Goal: Task Accomplishment & Management: Use online tool/utility

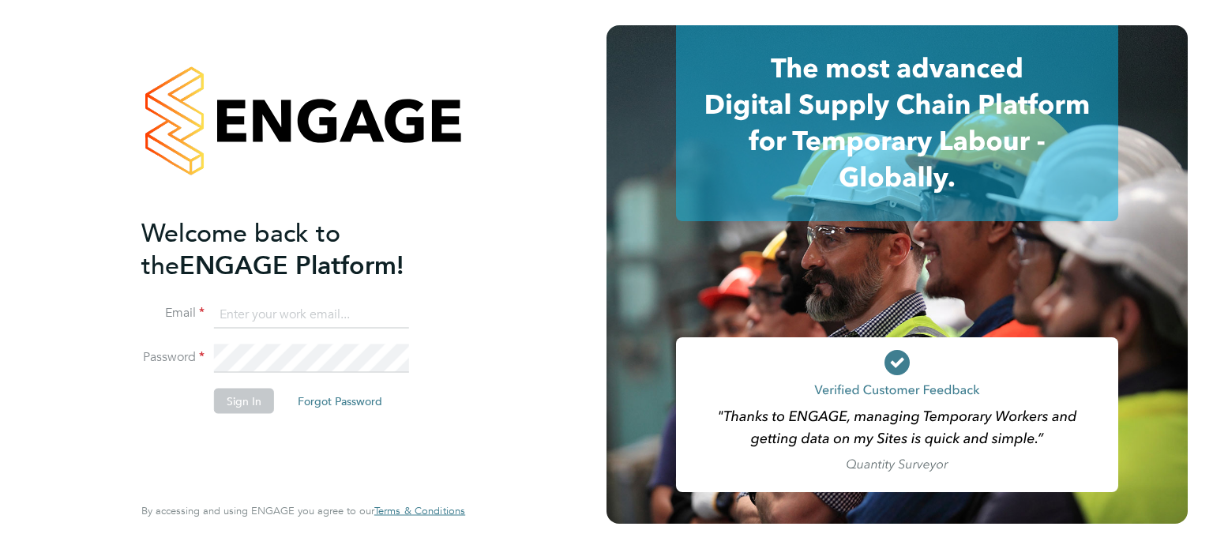
type input "[PERSON_NAME][EMAIL_ADDRESS][PERSON_NAME][DOMAIN_NAME]"
click at [268, 397] on button "Sign In" at bounding box center [244, 400] width 60 height 25
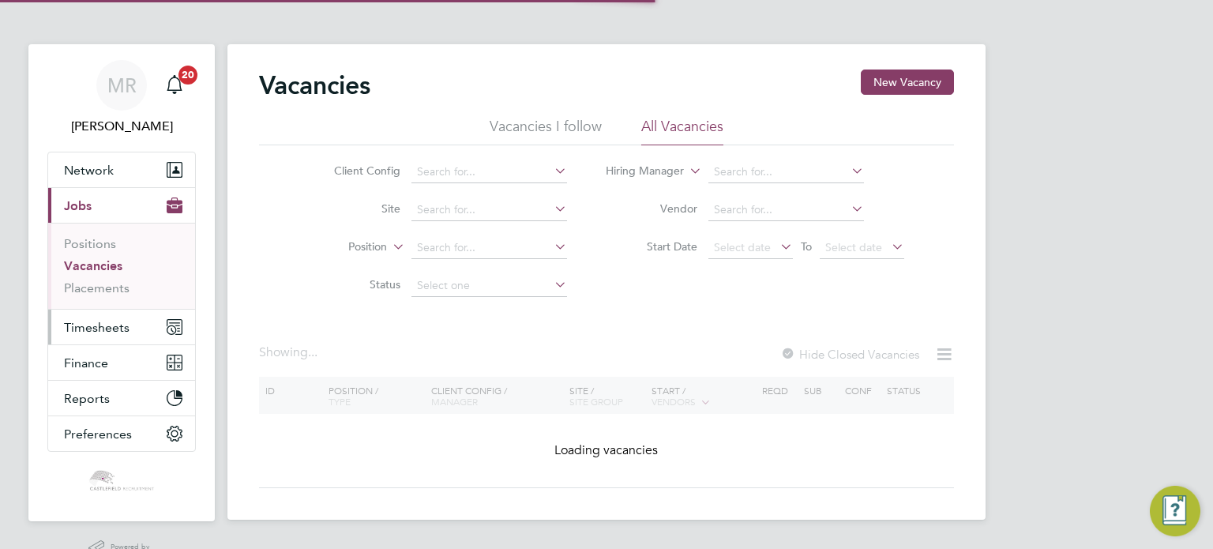
click at [175, 314] on button "Timesheets" at bounding box center [121, 327] width 147 height 35
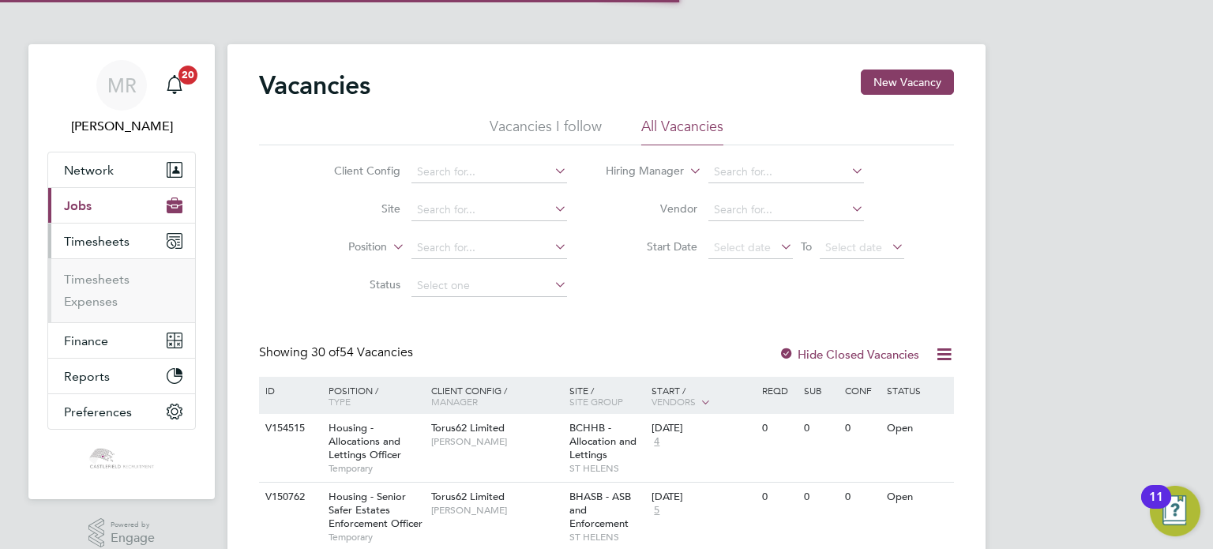
click at [125, 266] on ul "Timesheets Expenses" at bounding box center [121, 290] width 147 height 64
click at [123, 274] on link "Timesheets" at bounding box center [97, 279] width 66 height 15
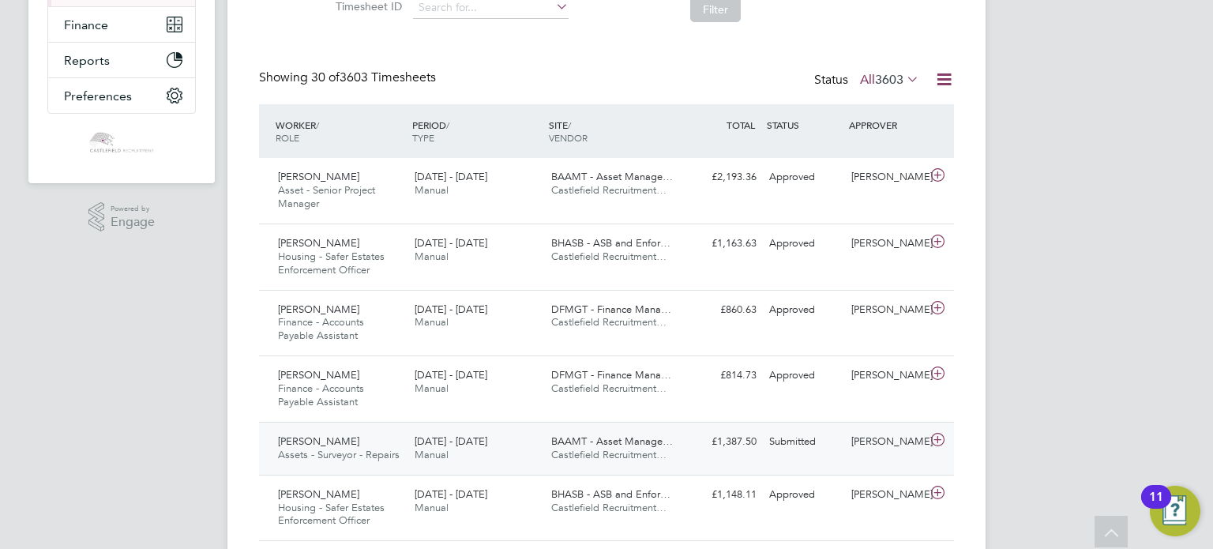
click at [456, 459] on div "22 - 28 Sep 2025 Manual" at bounding box center [476, 448] width 137 height 39
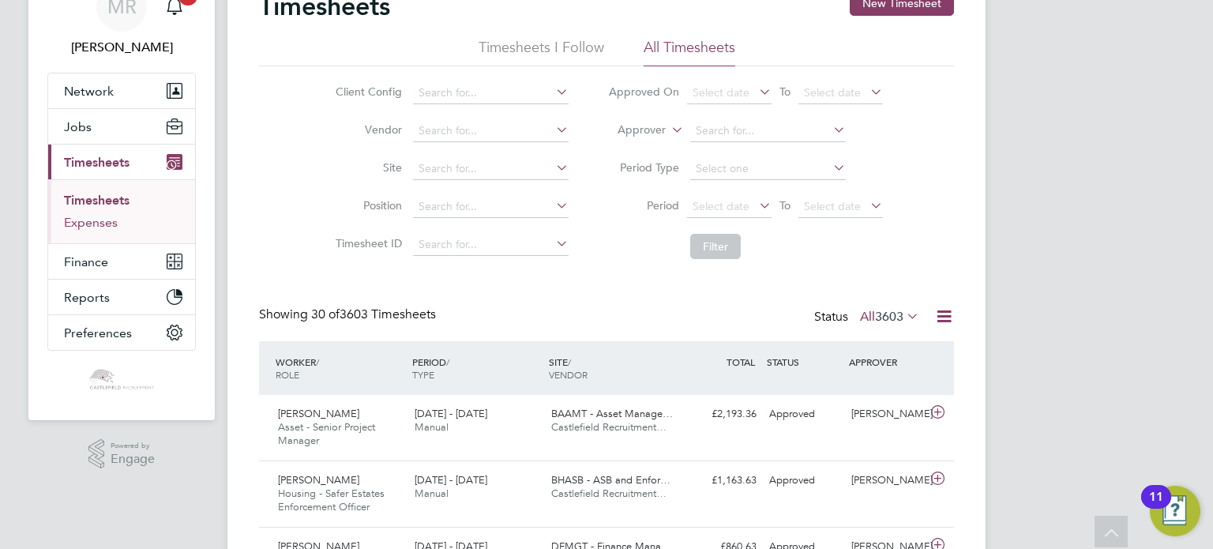
click at [103, 229] on link "Expenses" at bounding box center [91, 222] width 54 height 15
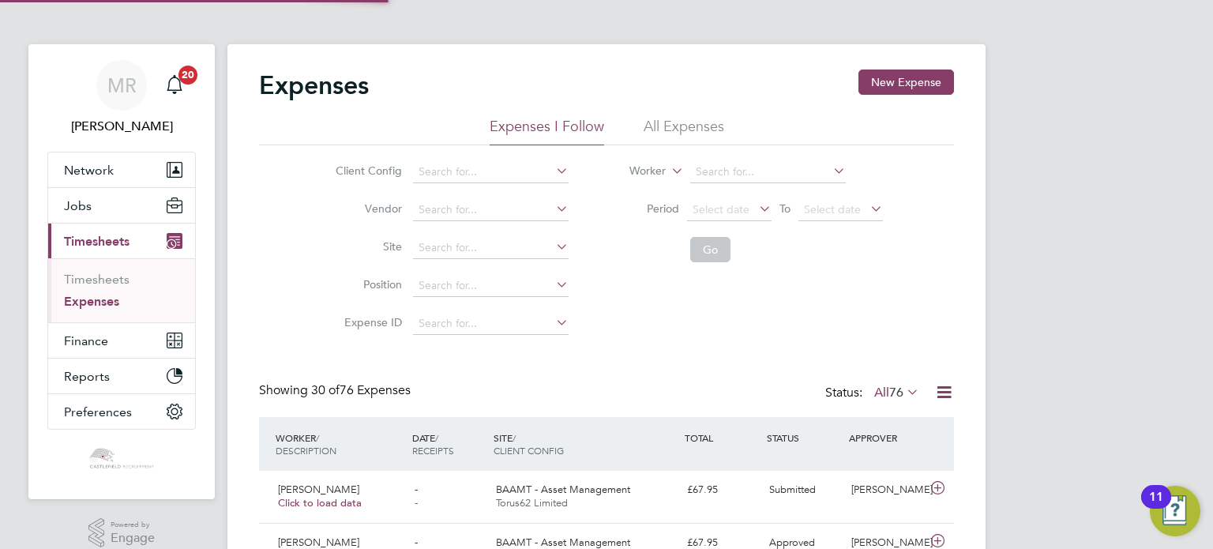
click at [874, 400] on label "All 76" at bounding box center [896, 393] width 45 height 16
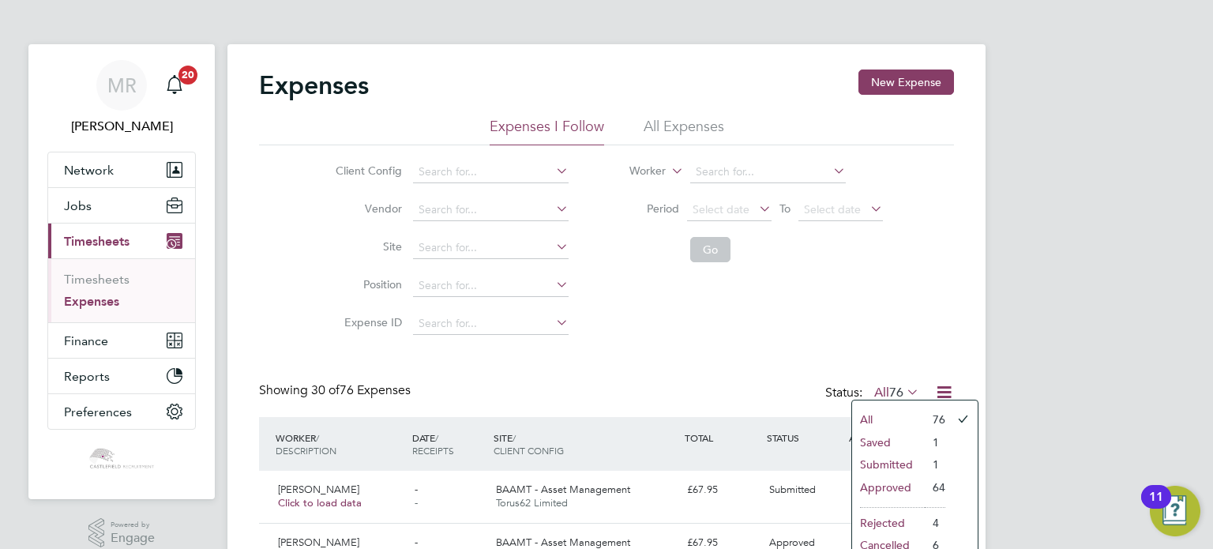
click at [885, 460] on li "Submitted" at bounding box center [888, 464] width 73 height 22
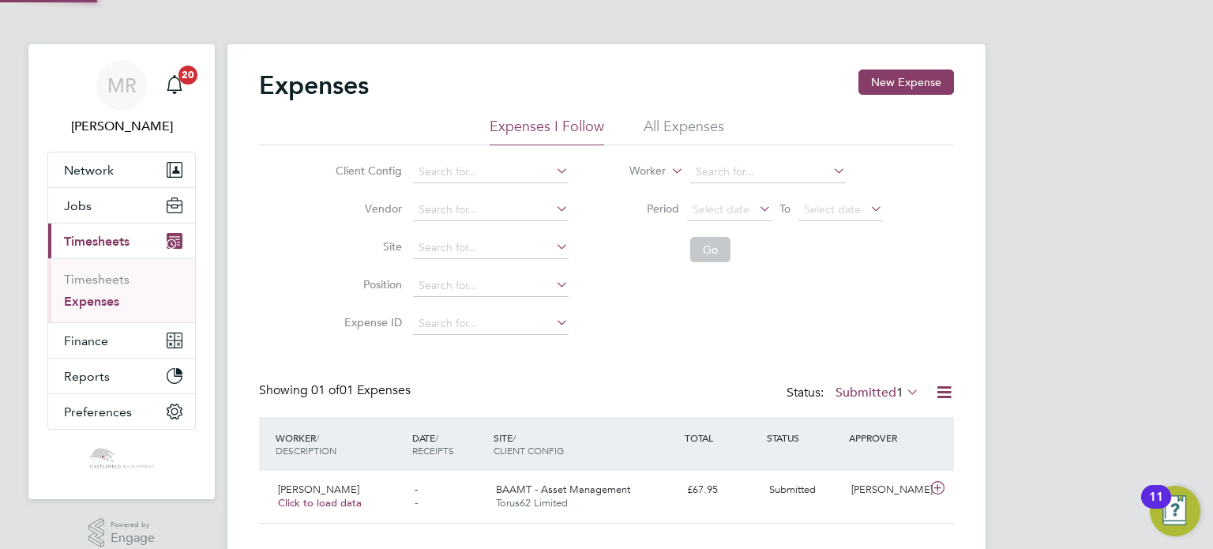
click at [974, 312] on div "Expenses New Expense Expenses I Follow All Expenses Client Config Vendor Site P…" at bounding box center [606, 299] width 758 height 511
